Goal: Information Seeking & Learning: Learn about a topic

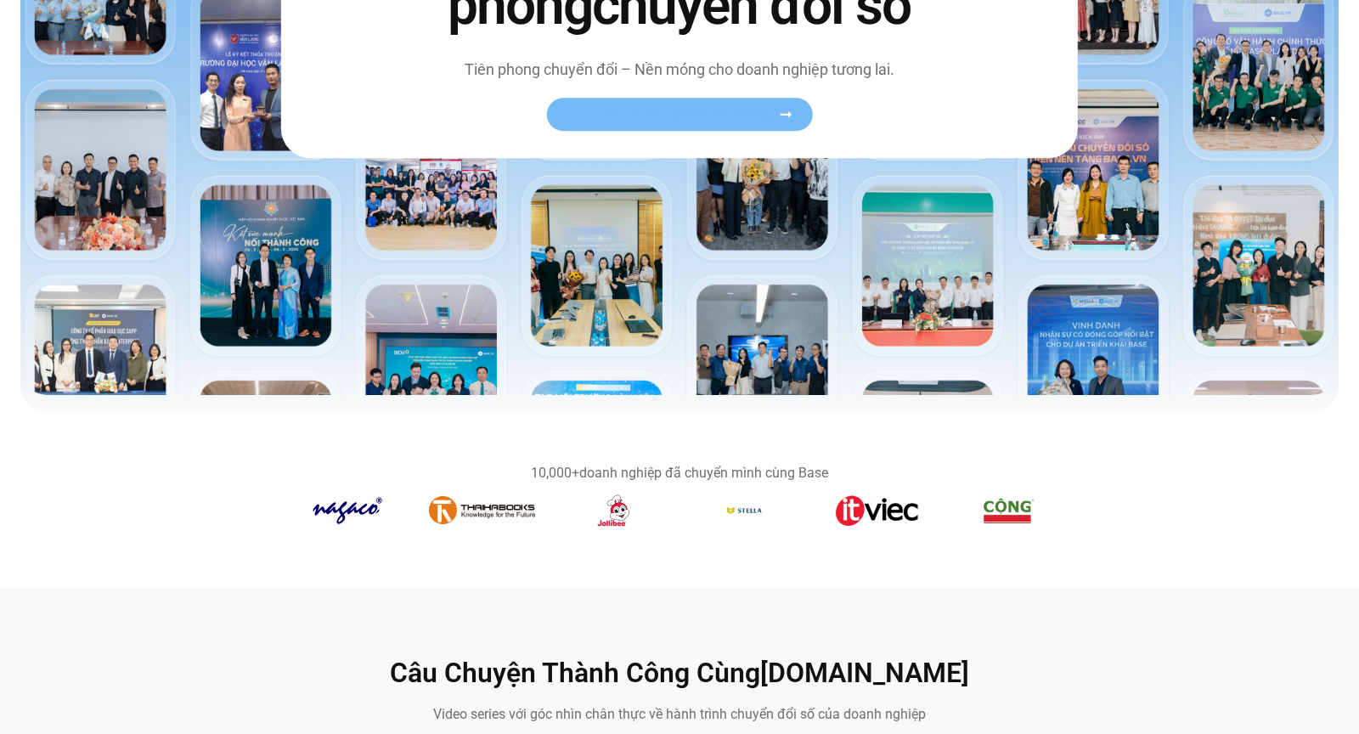
click at [745, 117] on span "Xem toàn bộ câu chuyện khách hàng" at bounding box center [670, 115] width 208 height 13
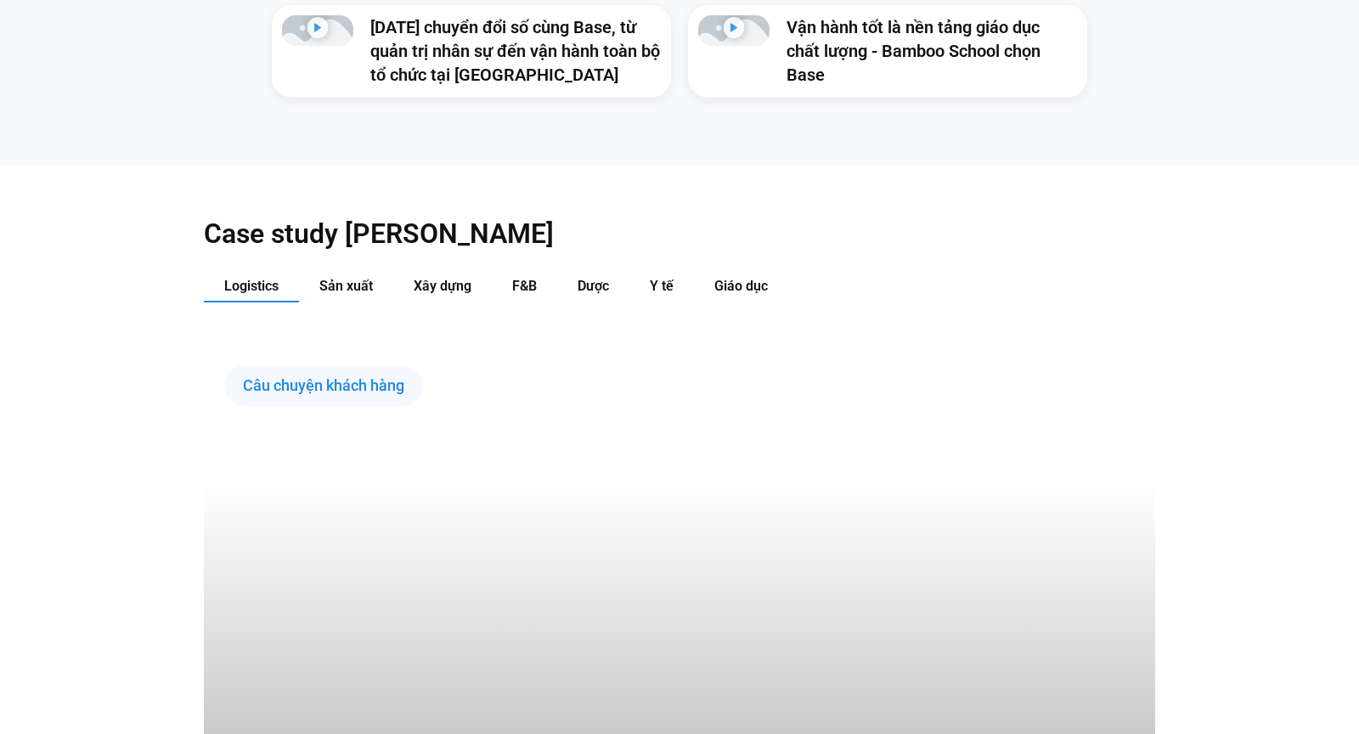
scroll to position [1877, 0]
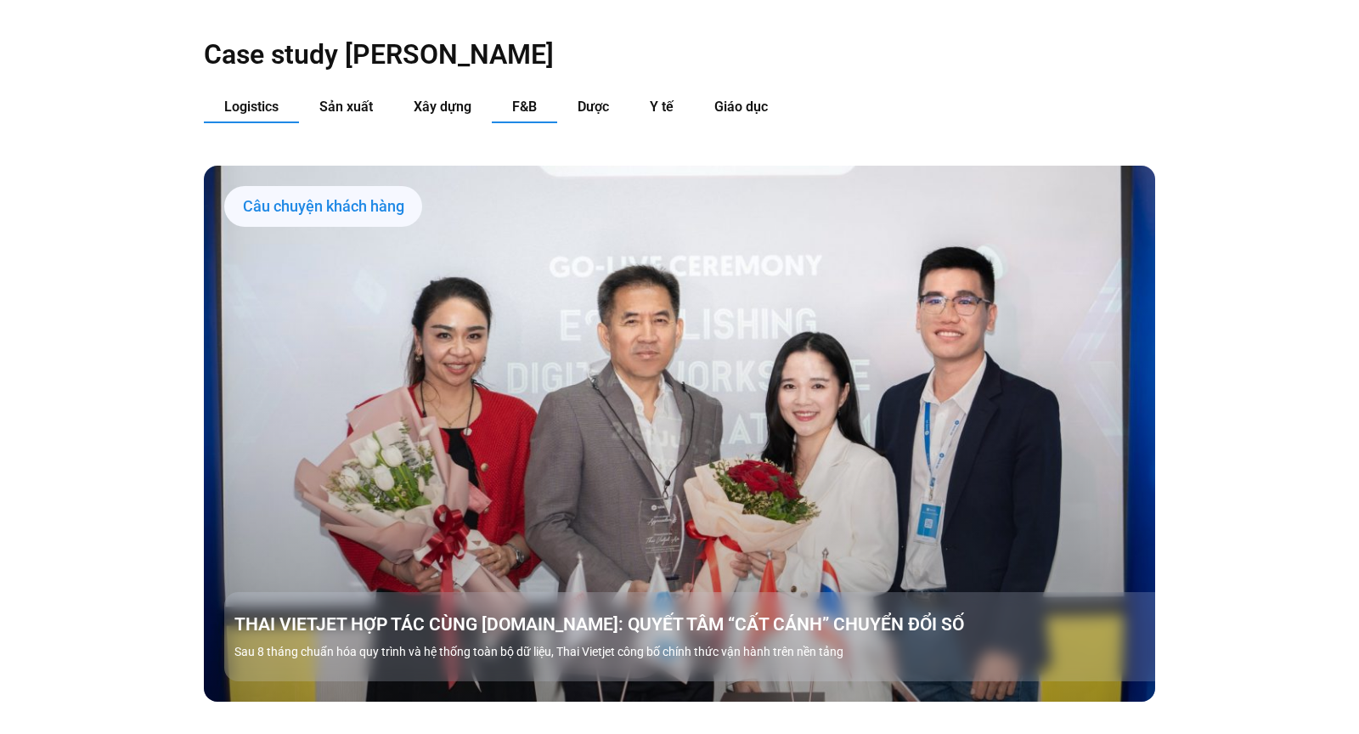
click at [533, 98] on span "F&B" at bounding box center [524, 106] width 25 height 16
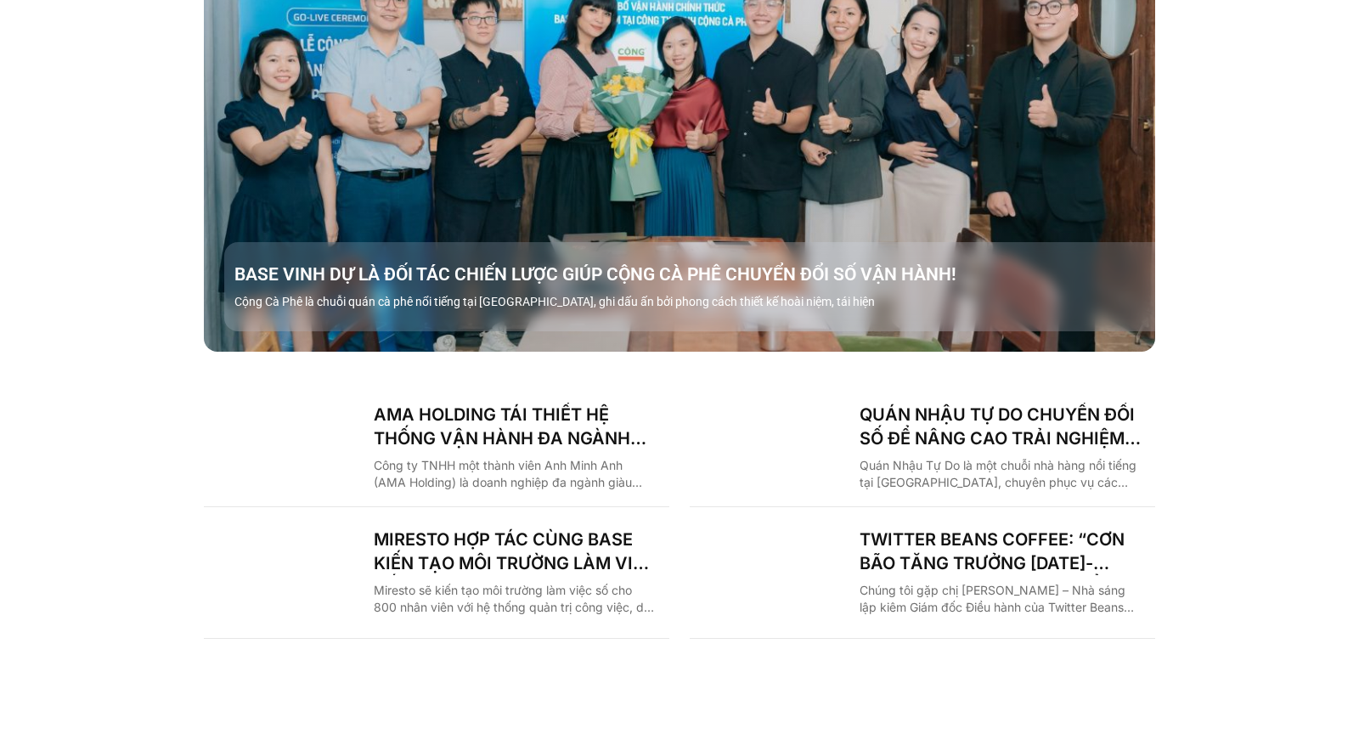
scroll to position [2250, 0]
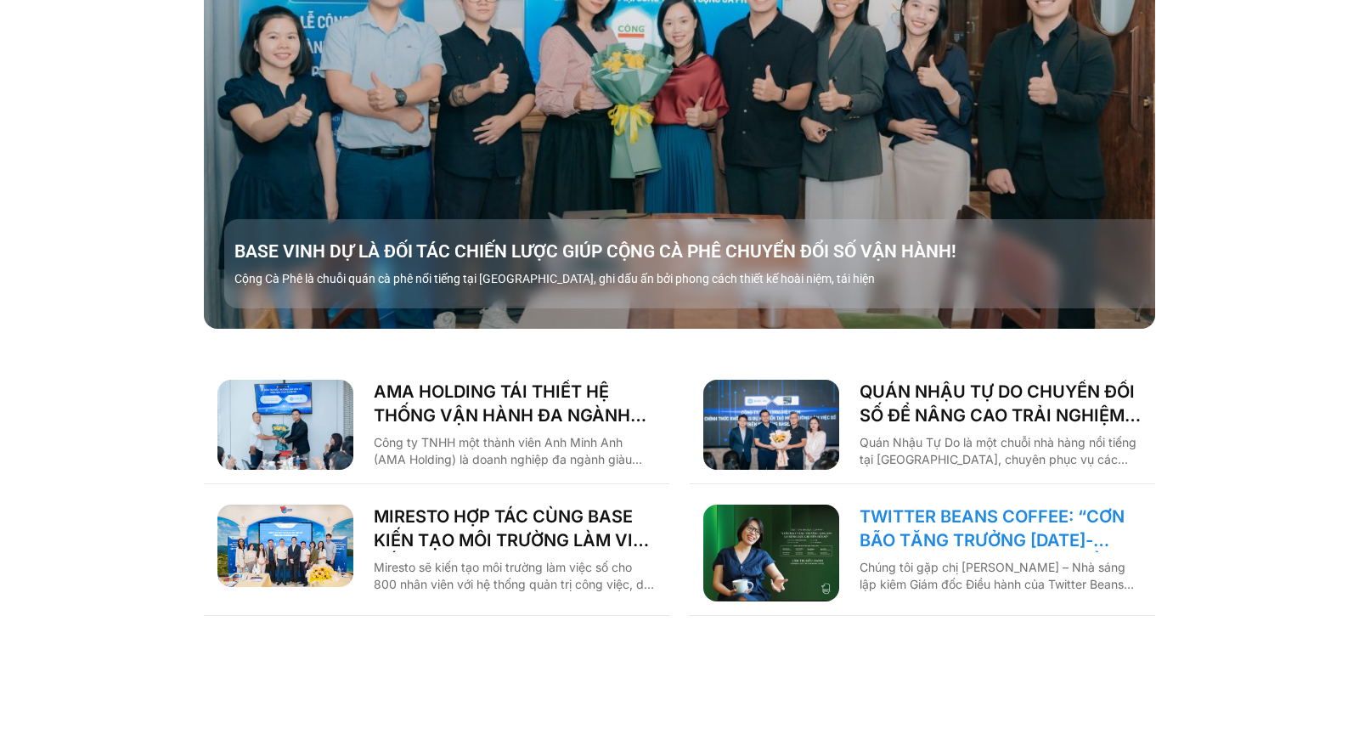
click at [954, 504] on link "TWITTER BEANS COFFEE: “CƠN BÃO TĂNG TRƯỞNG 2018-2019 LÀ ĐỘNG LỰC CHUYỂN ĐỔI SỐ”" at bounding box center [1000, 528] width 282 height 48
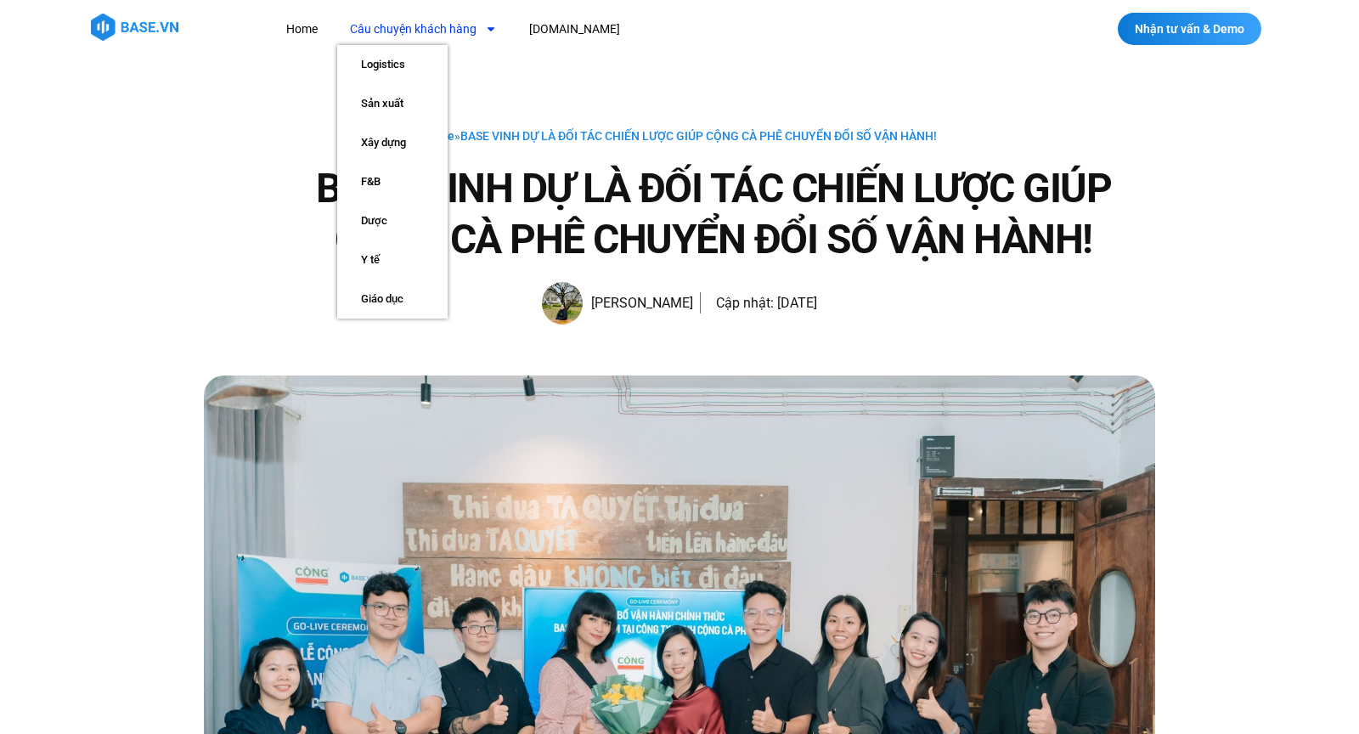
click at [445, 20] on link "Câu chuyện khách hàng" at bounding box center [423, 29] width 172 height 31
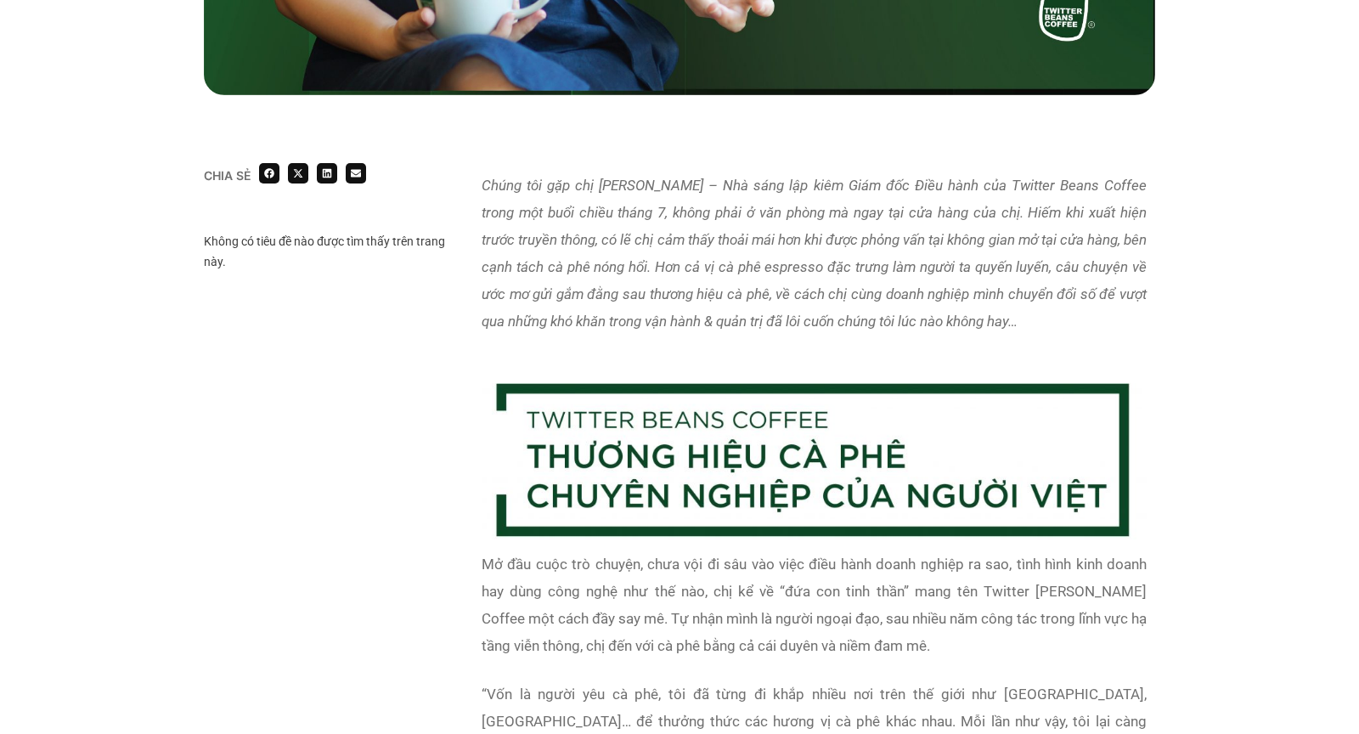
scroll to position [1173, 0]
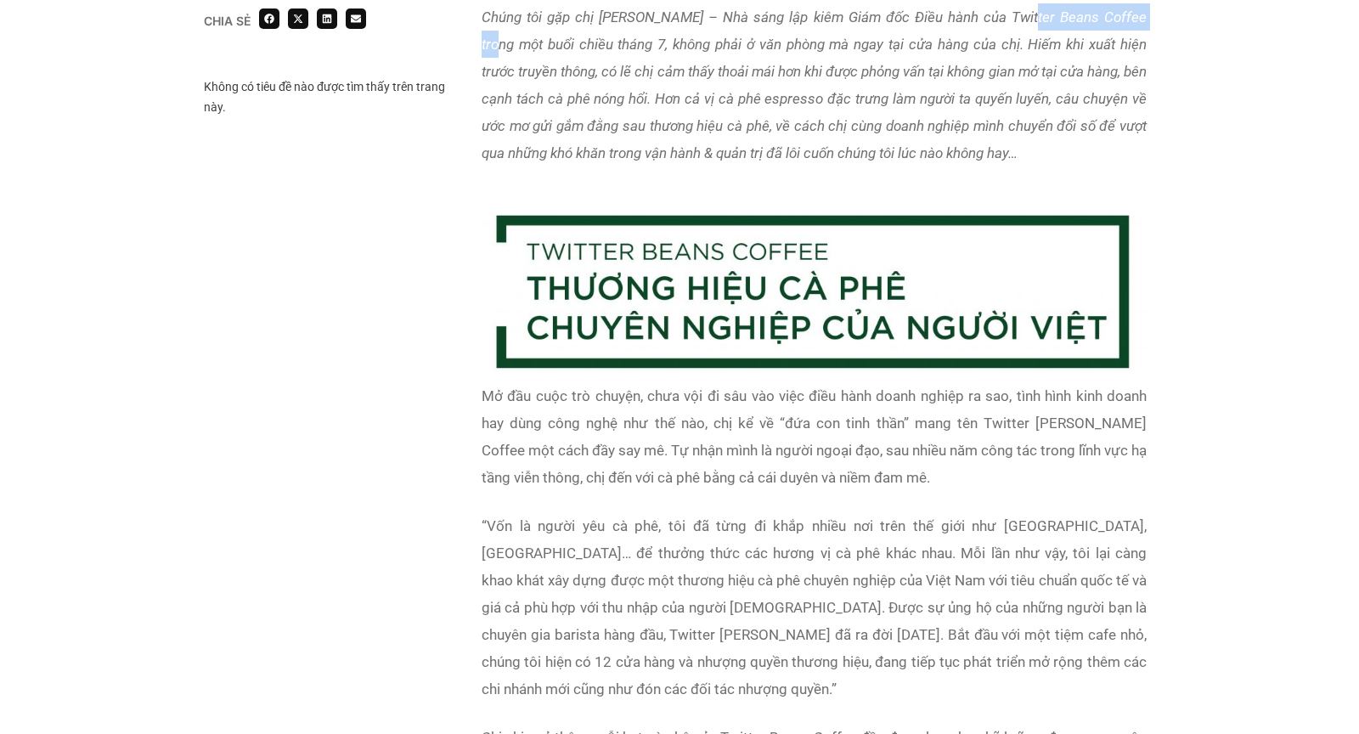
drag, startPoint x: 1017, startPoint y: 16, endPoint x: 1150, endPoint y: 12, distance: 132.5
click at [1150, 12] on div "Chúng tôi gặp chị Lâm Thị Kiều Oanh – Nhà sáng lập kiêm Giám đốc Điều hành của …" at bounding box center [814, 95] width 682 height 201
copy em "Twitter Beans Coffee"
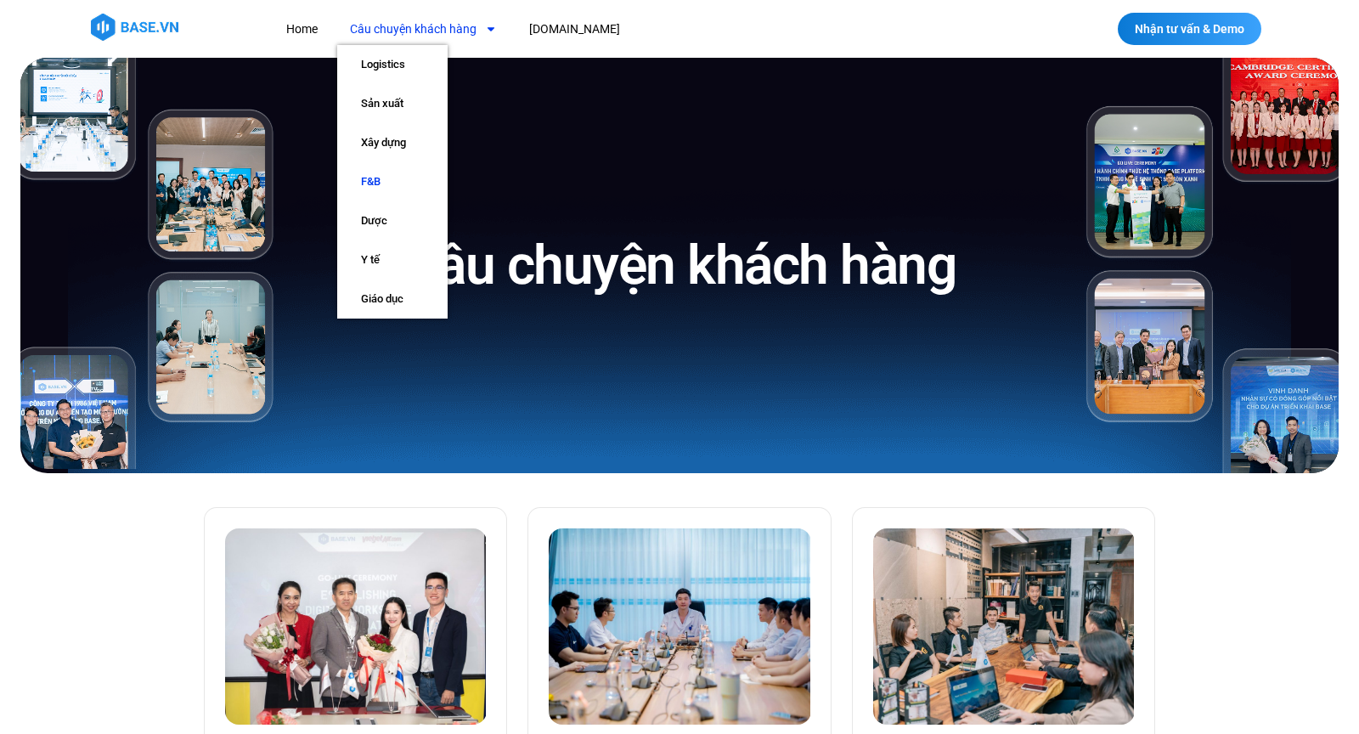
click at [376, 180] on link "F&B" at bounding box center [392, 181] width 110 height 39
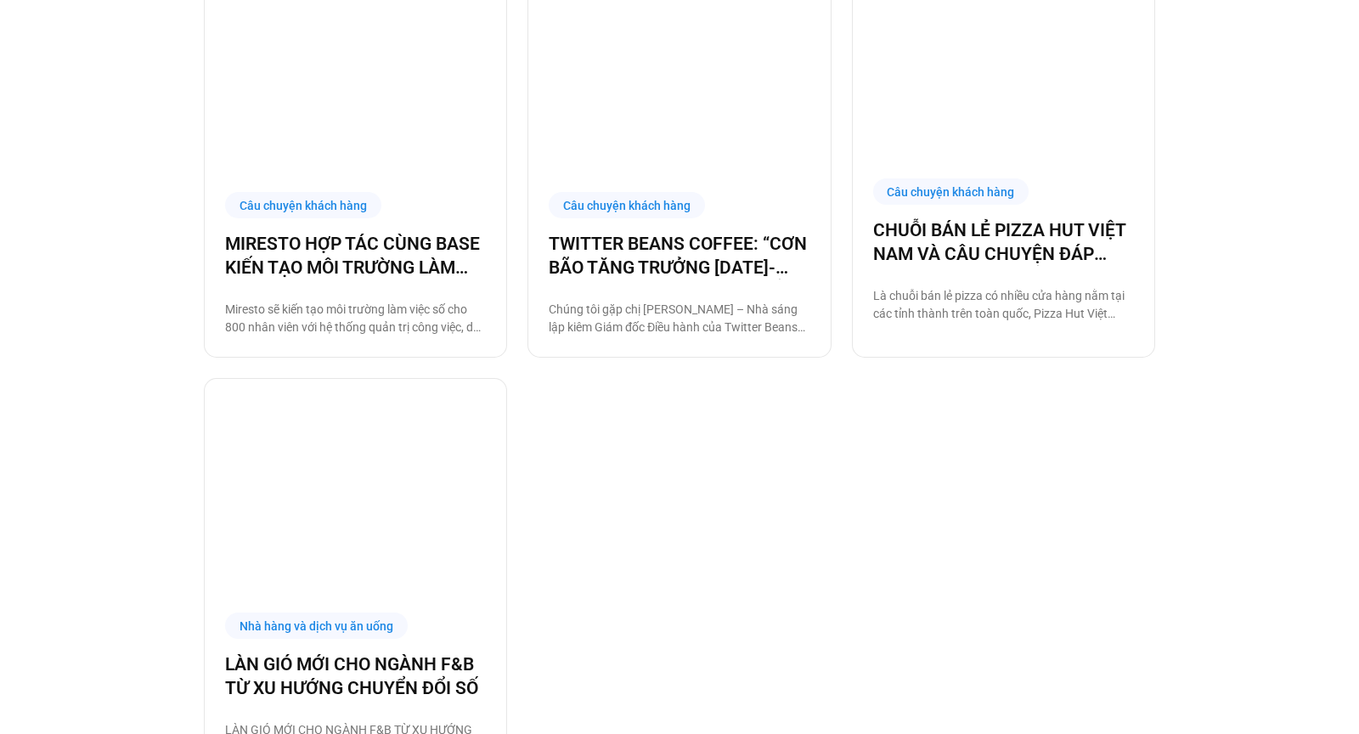
scroll to position [975, 0]
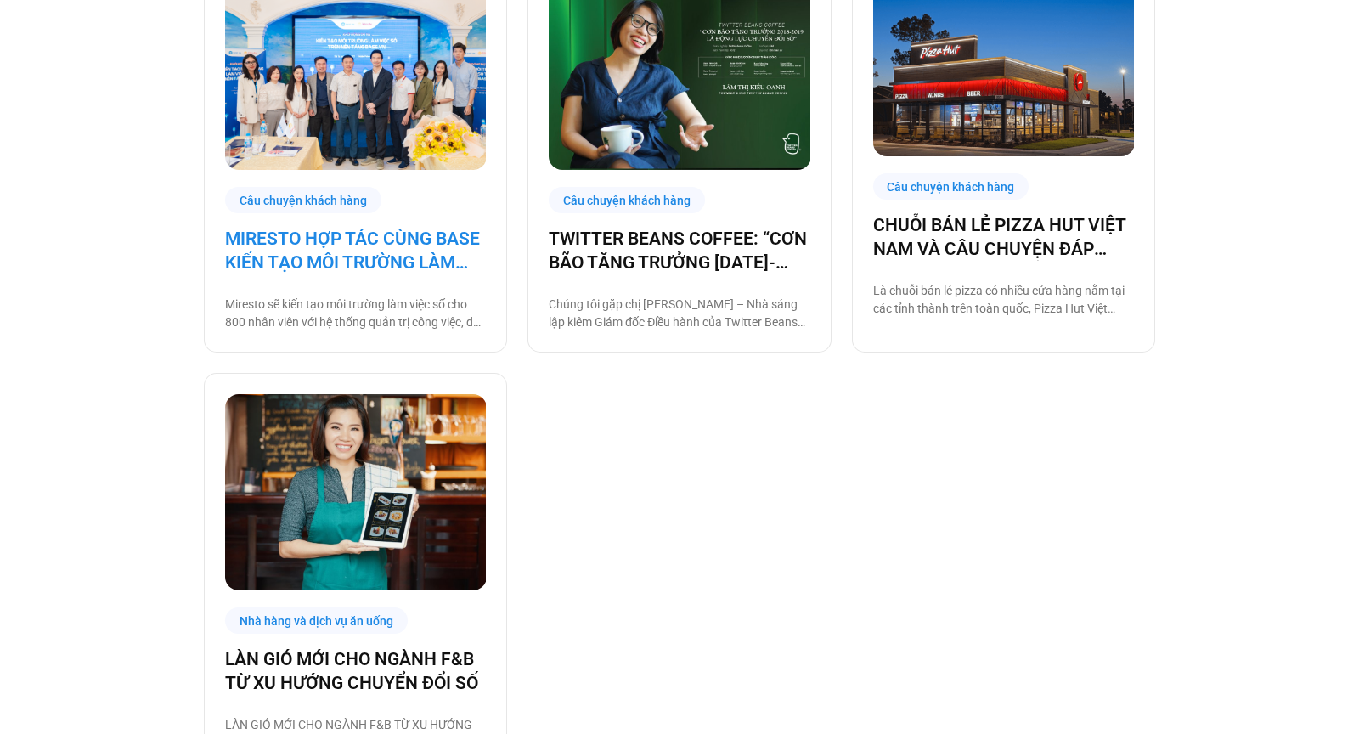
click at [382, 232] on link "MIRESTO HỢP TÁC CÙNG BASE KIẾN TẠO MÔI TRƯỜNG LÀM VIỆC SỐ" at bounding box center [355, 251] width 261 height 48
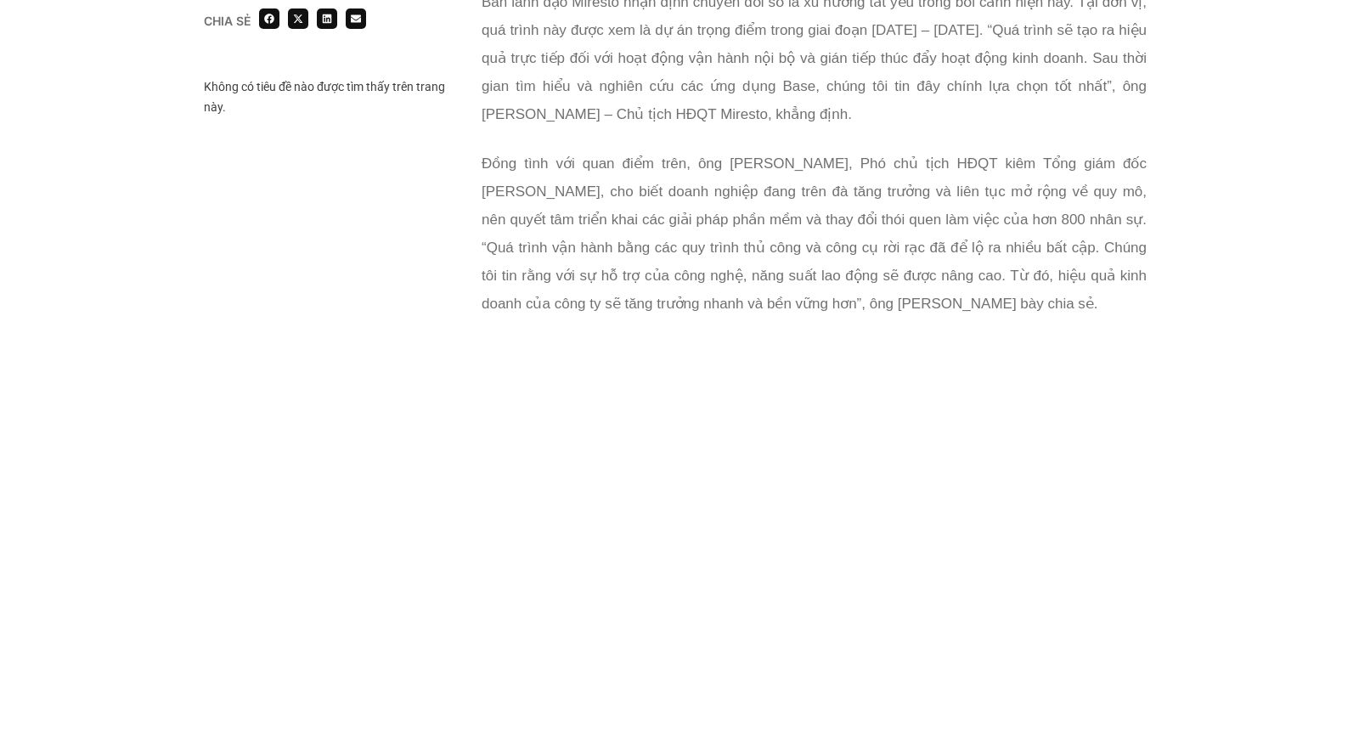
scroll to position [2145, 0]
